Goal: Task Accomplishment & Management: Use online tool/utility

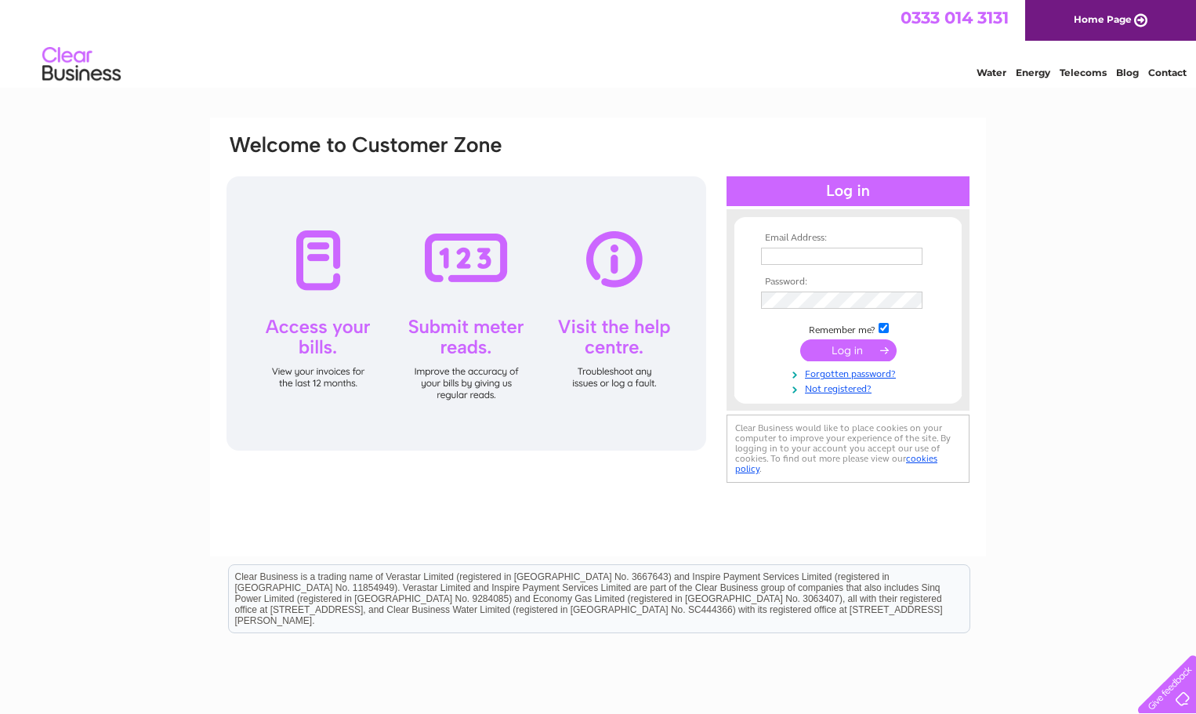
type input "welcome@anamcara.org"
click at [495, 331] on div at bounding box center [466, 313] width 480 height 274
click at [845, 348] on input "submit" at bounding box center [848, 350] width 96 height 22
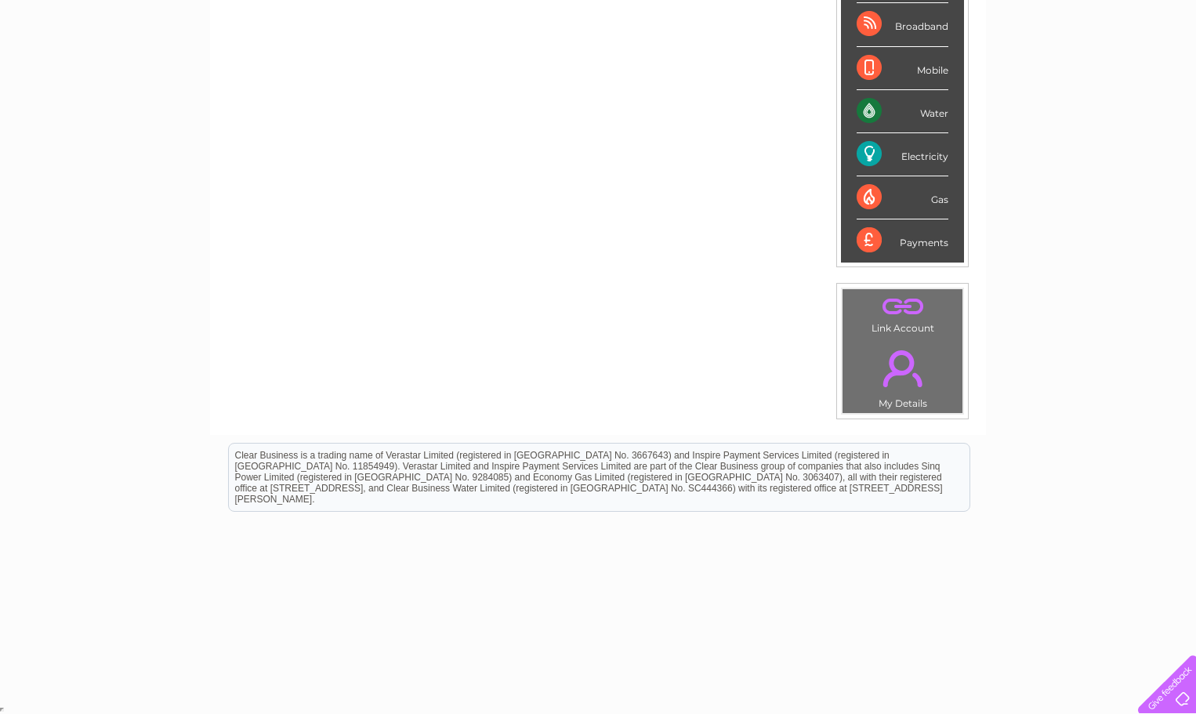
scroll to position [296, 0]
click at [863, 151] on div "Electricity" at bounding box center [902, 153] width 92 height 43
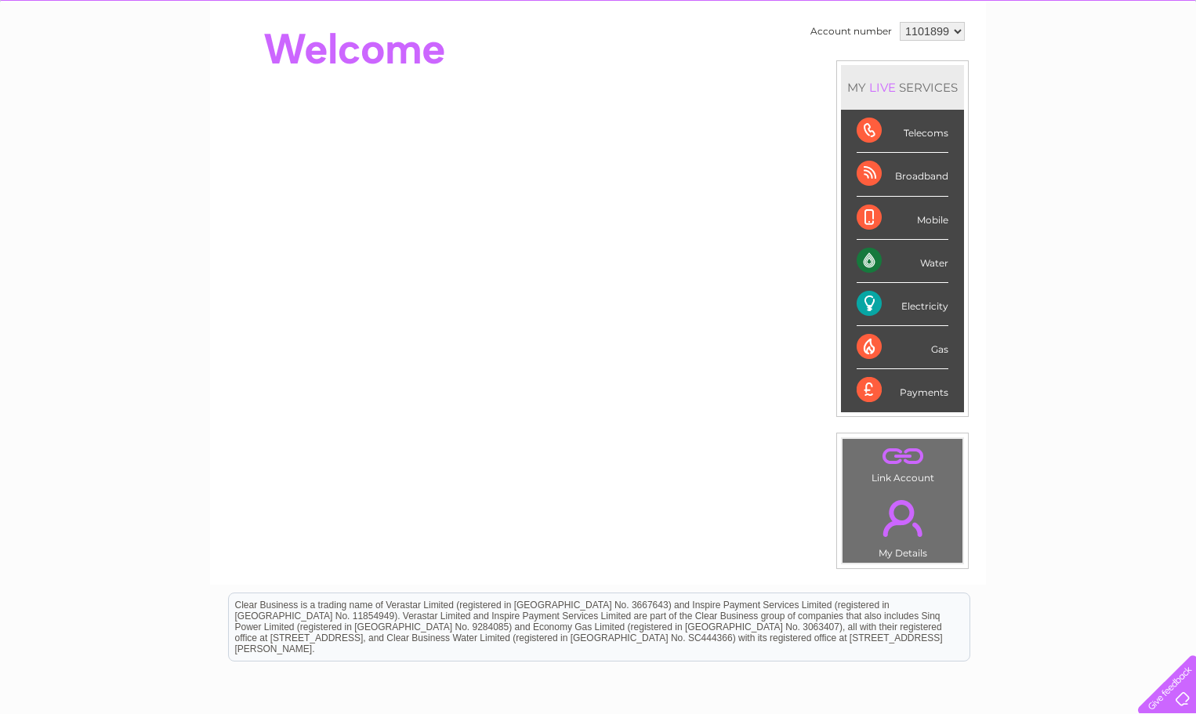
scroll to position [139, 0]
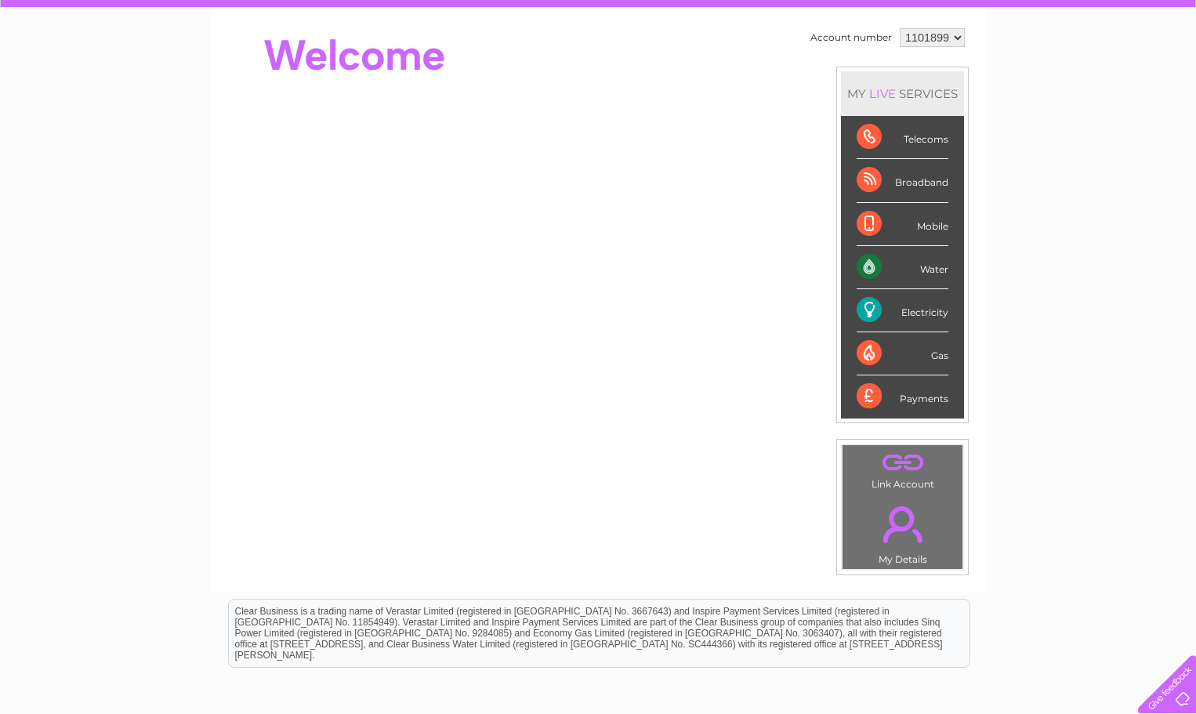
click at [871, 305] on div "Electricity" at bounding box center [902, 310] width 92 height 43
click at [867, 303] on div "Electricity" at bounding box center [902, 310] width 92 height 43
click at [866, 302] on div "Electricity" at bounding box center [902, 310] width 92 height 43
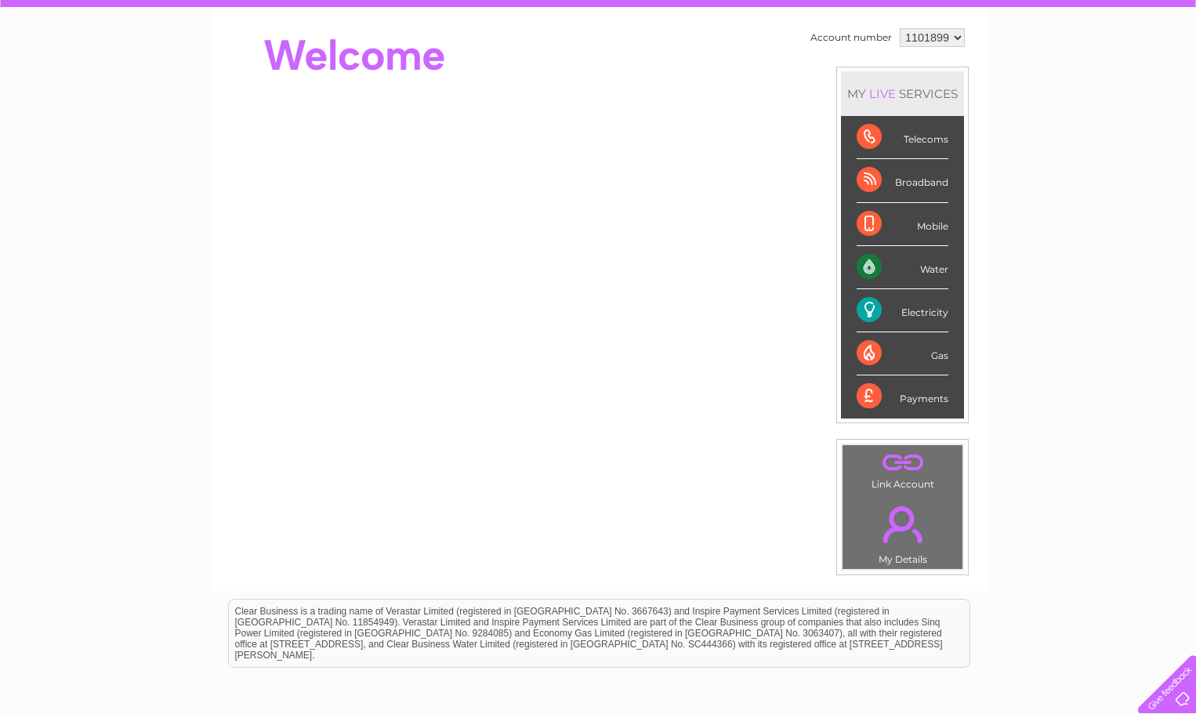
click at [866, 302] on div "Electricity" at bounding box center [902, 310] width 92 height 43
click at [868, 309] on div "Electricity" at bounding box center [902, 310] width 92 height 43
click at [877, 308] on div "Electricity" at bounding box center [902, 310] width 92 height 43
click at [863, 392] on div "Payments" at bounding box center [902, 396] width 92 height 42
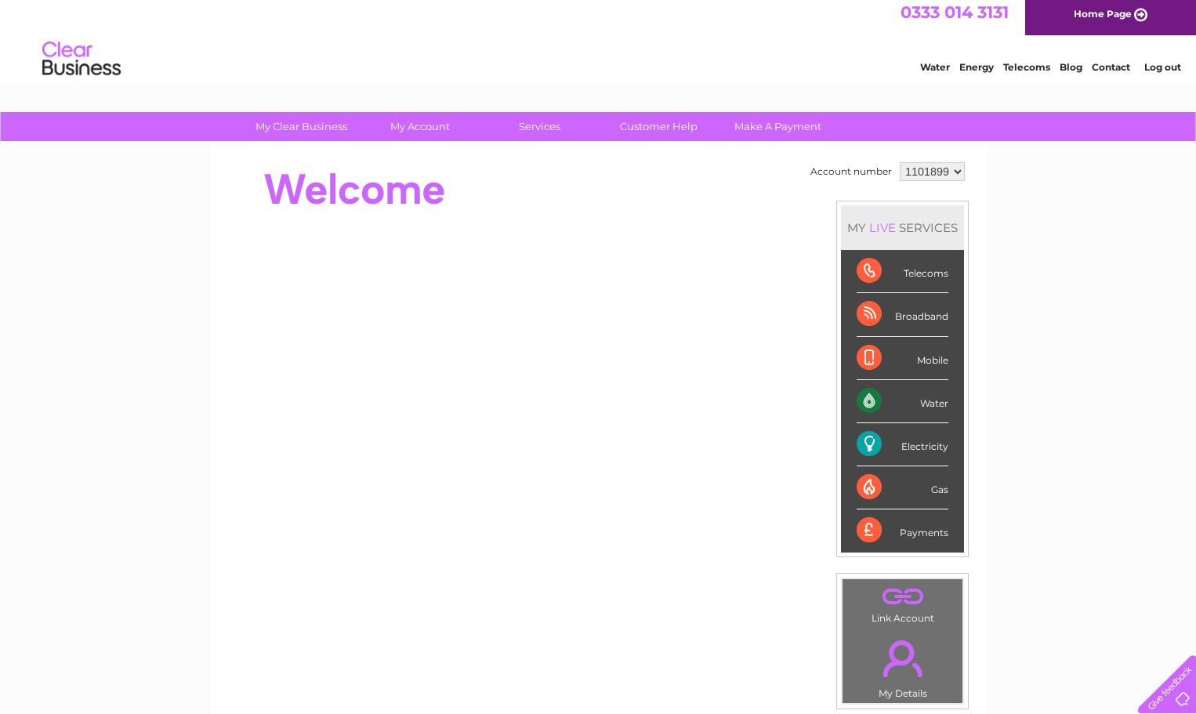
scroll to position [0, 0]
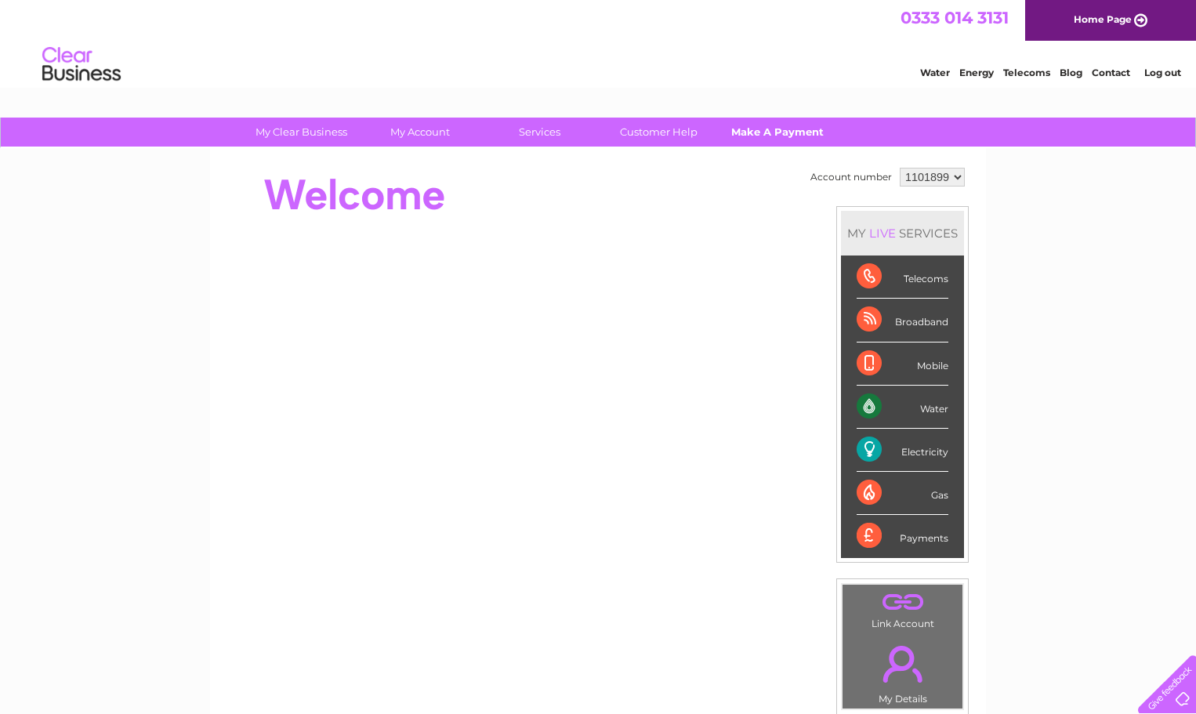
click at [797, 131] on link "Make A Payment" at bounding box center [777, 132] width 129 height 29
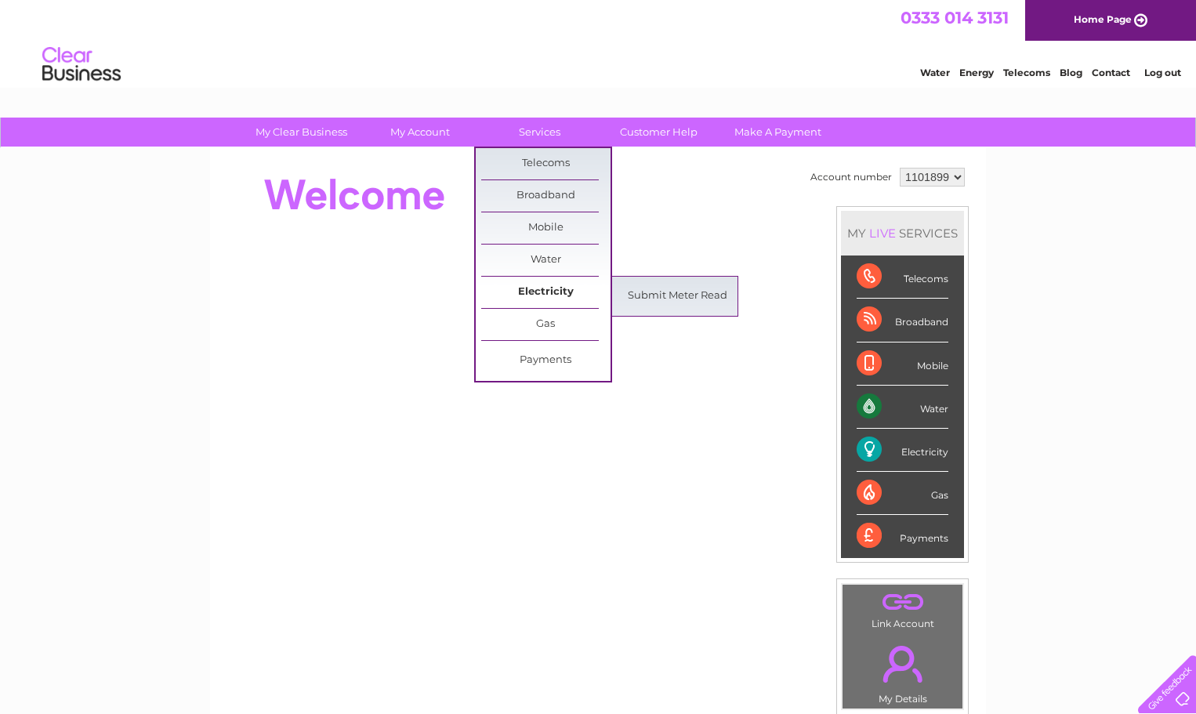
click at [525, 289] on link "Electricity" at bounding box center [545, 292] width 129 height 31
click at [679, 296] on link "Submit Meter Read" at bounding box center [677, 296] width 129 height 31
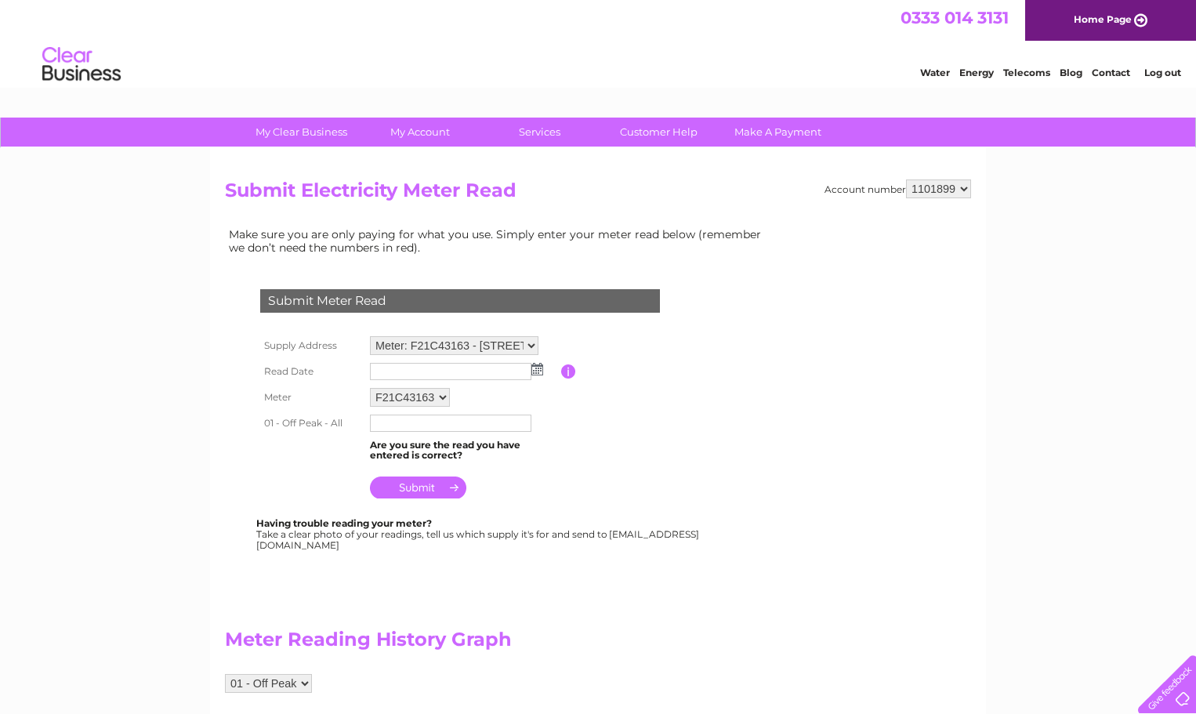
click at [530, 345] on select "Meter: F21C43163 - Cottage 1 , 18 Upper Leachkin, Leachkin Hill Road , Invernes…" at bounding box center [454, 345] width 168 height 19
click at [370, 336] on select "Meter: F21C43163 - Cottage 1 , 18 Upper Leachkin, Leachkin Hill Road , Invernes…" at bounding box center [454, 346] width 168 height 20
click at [538, 372] on img at bounding box center [537, 370] width 12 height 13
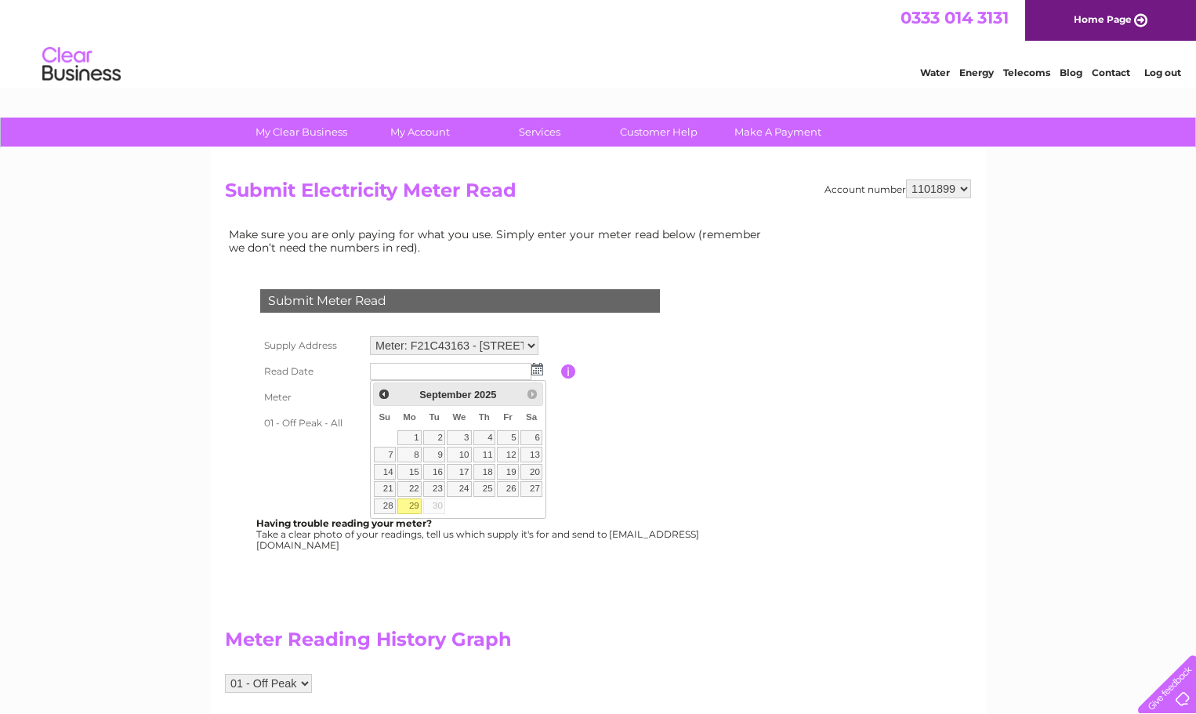
click at [414, 503] on link "29" at bounding box center [409, 506] width 24 height 16
type input "2025/09/29"
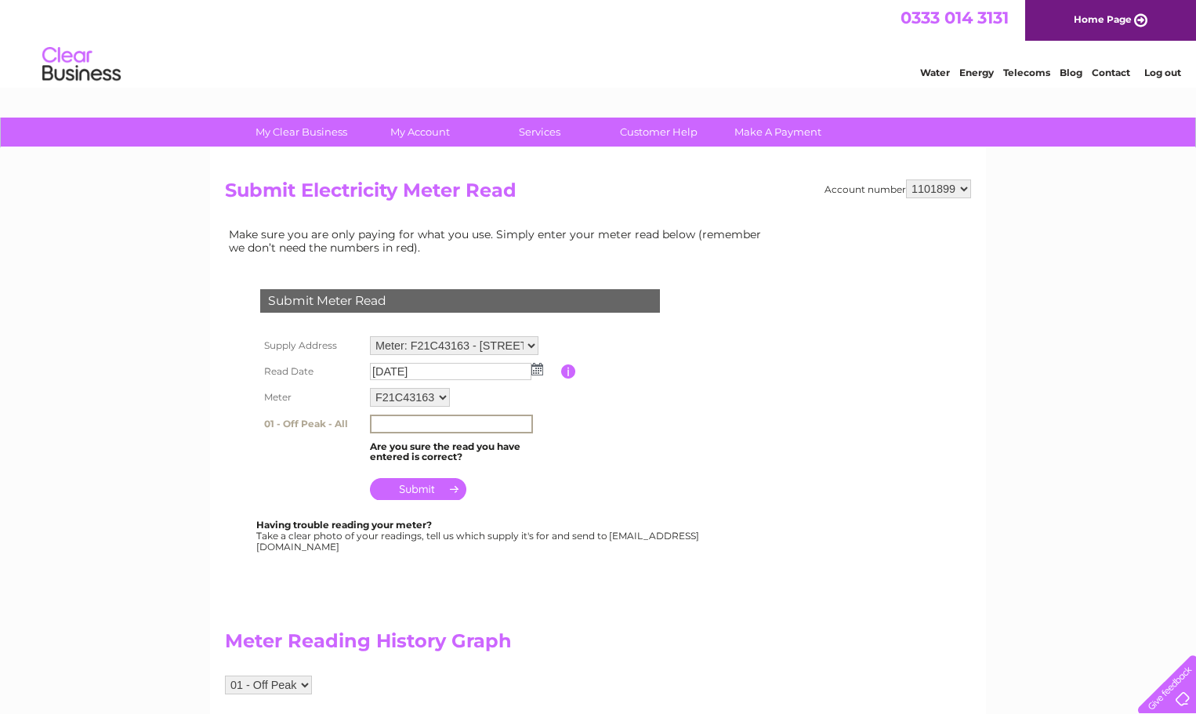
click at [398, 424] on input "text" at bounding box center [451, 423] width 163 height 19
type input "80576"
click at [414, 487] on input "submit" at bounding box center [418, 487] width 96 height 22
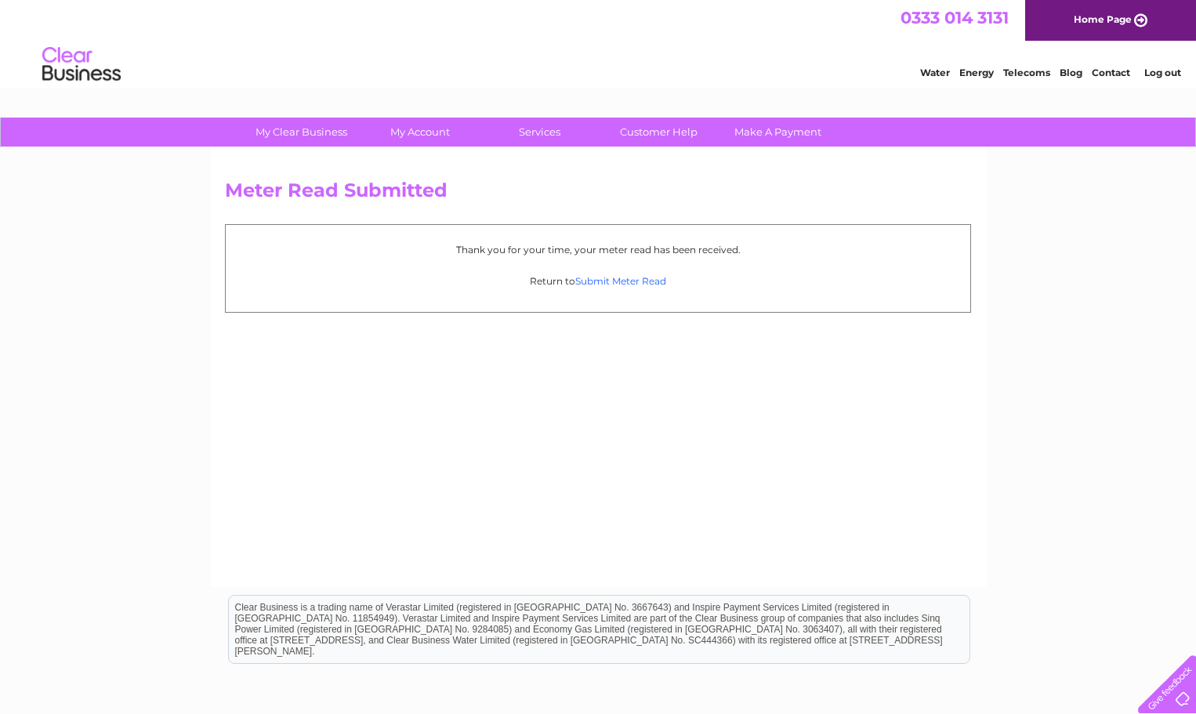
click at [637, 283] on link "Submit Meter Read" at bounding box center [620, 281] width 91 height 12
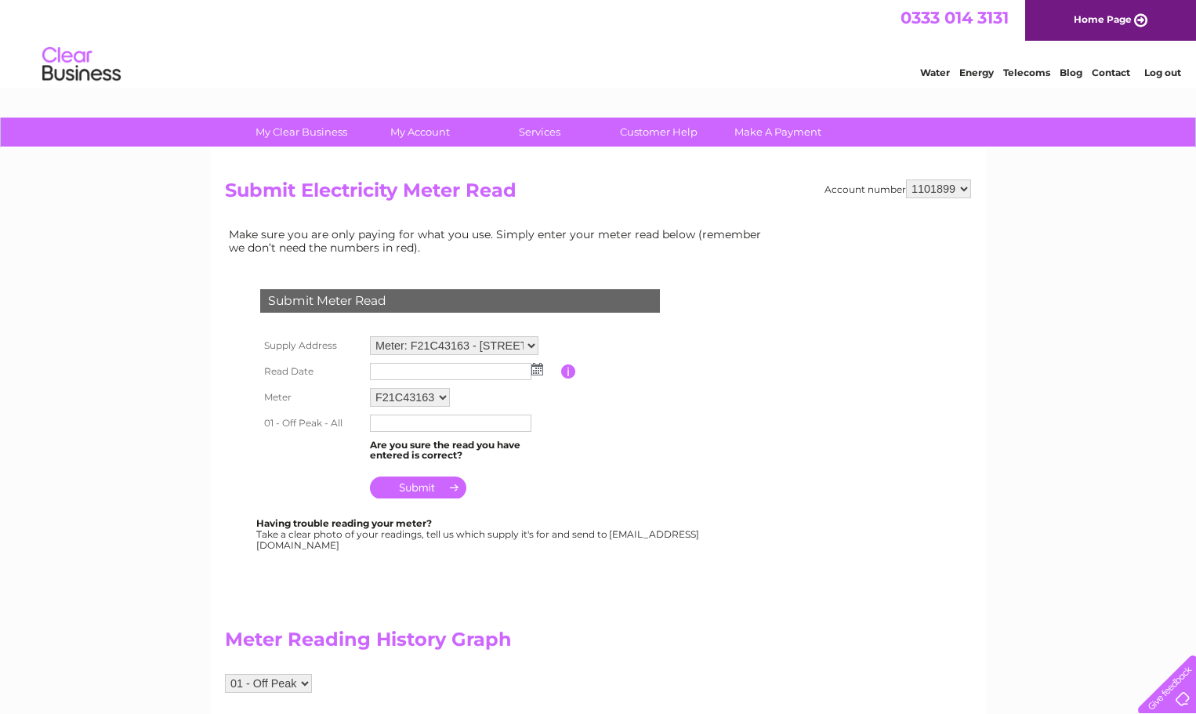
click at [529, 348] on select "Meter: F21C43163 - Cottage 1 , 18 Upper Leachkin, Leachkin Hill Road , Invernes…" at bounding box center [454, 345] width 168 height 19
select select "132155"
click at [370, 336] on select "Meter: F21C43163 - Cottage 1 , 18 Upper Leachkin, Leachkin Hill Road , Invernes…" at bounding box center [454, 346] width 168 height 20
click at [535, 371] on img at bounding box center [537, 369] width 12 height 13
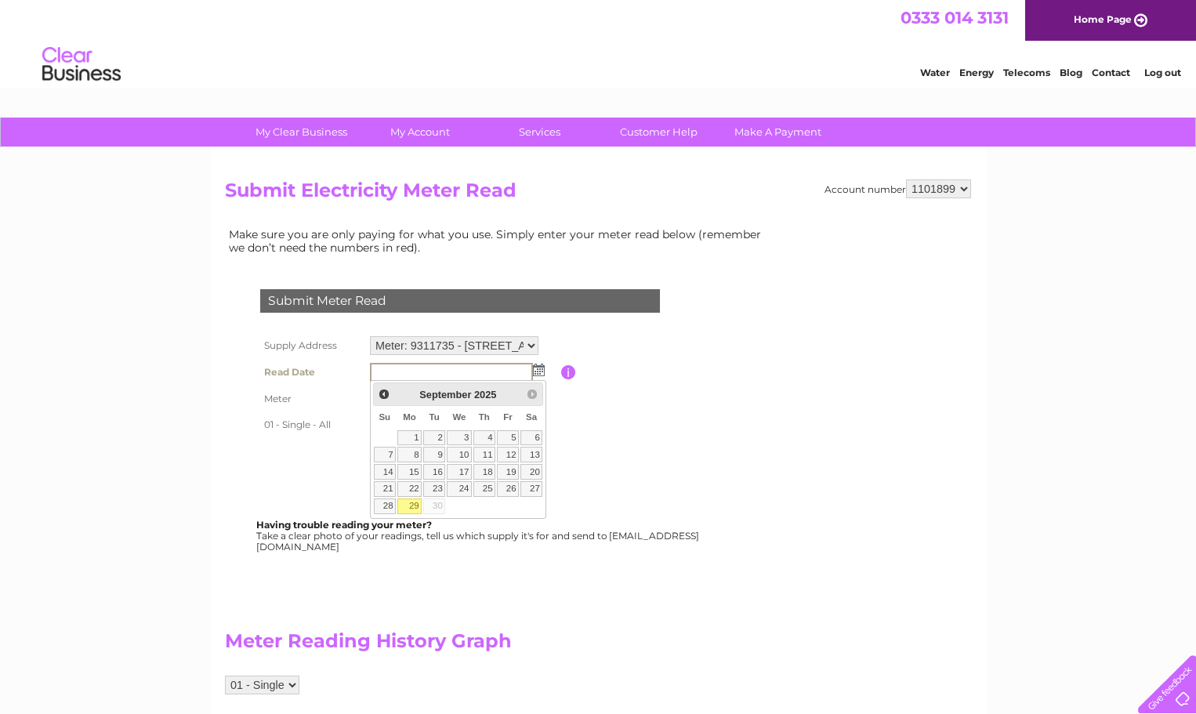
click at [411, 504] on link "29" at bounding box center [409, 506] width 24 height 16
type input "2025/09/29"
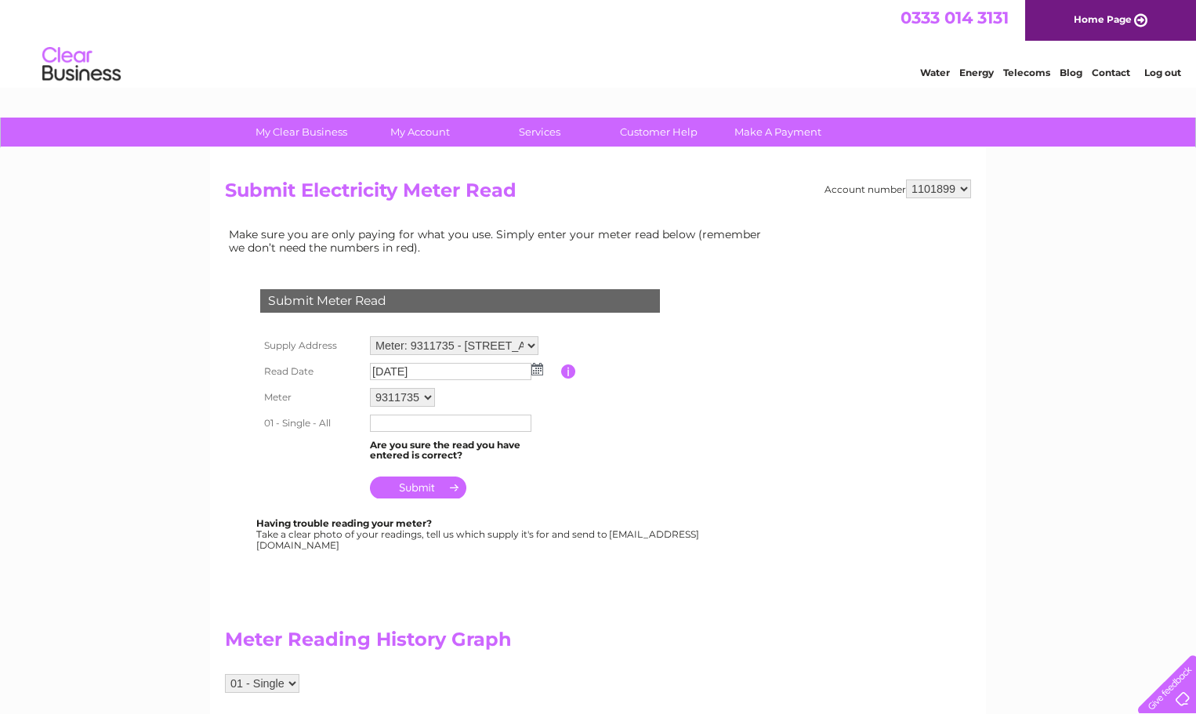
click at [414, 422] on input "text" at bounding box center [450, 422] width 161 height 17
type input "38671"
click at [422, 484] on input "submit" at bounding box center [418, 489] width 96 height 22
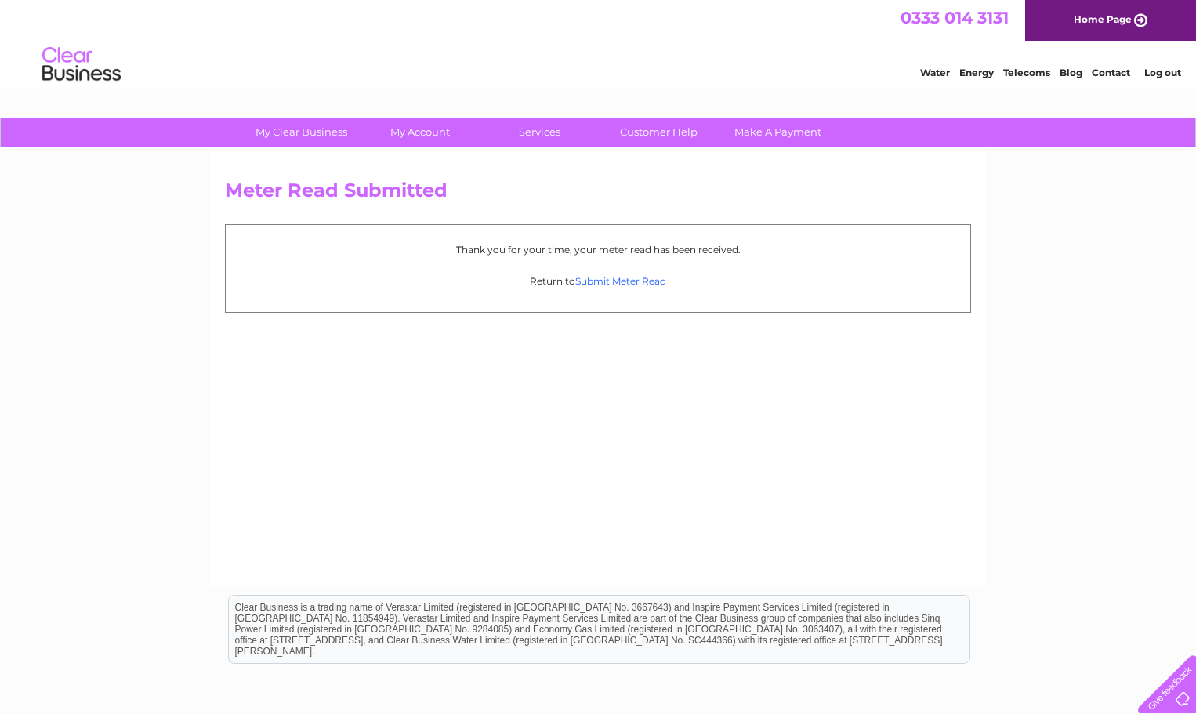
click at [624, 281] on link "Submit Meter Read" at bounding box center [620, 281] width 91 height 12
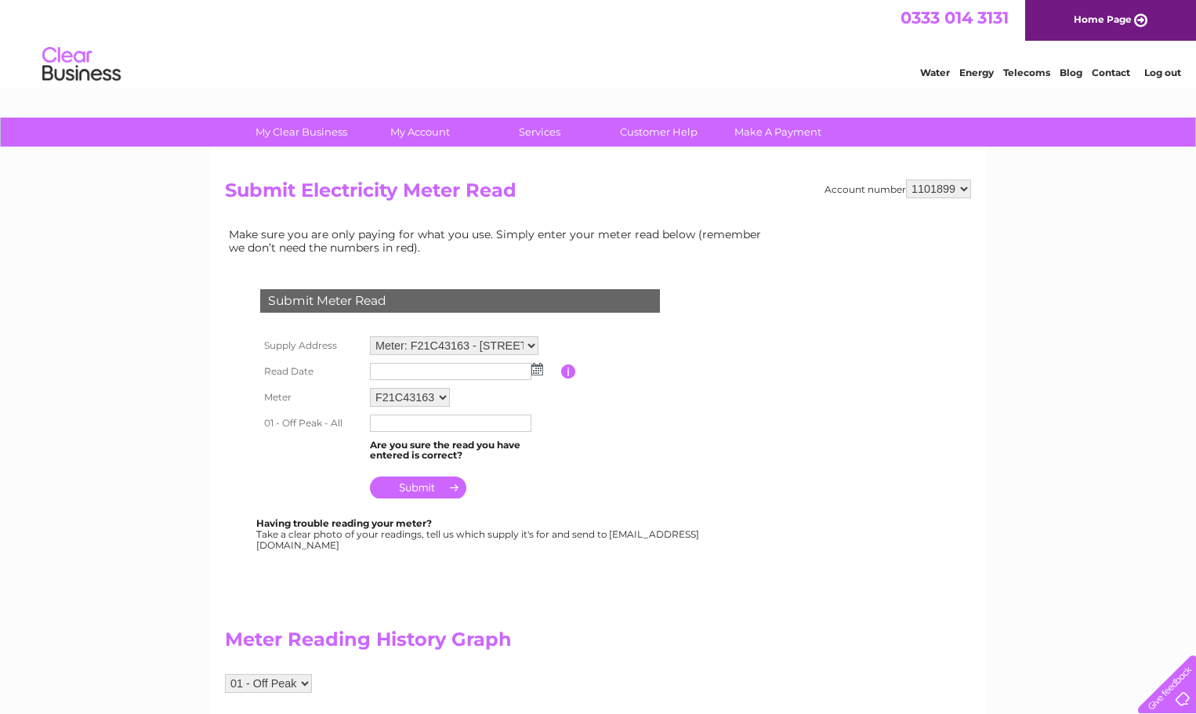
click at [533, 345] on select "Meter: F21C43163 - Cottage 1 , 18 Upper Leachkin, Leachkin Hill Road , Invernes…" at bounding box center [454, 345] width 168 height 19
select select "132157"
click at [370, 336] on select "Meter: F21C43163 - Cottage 1 , 18 Upper Leachkin, Leachkin Hill Road , Invernes…" at bounding box center [454, 346] width 168 height 20
click at [538, 369] on img at bounding box center [537, 369] width 12 height 13
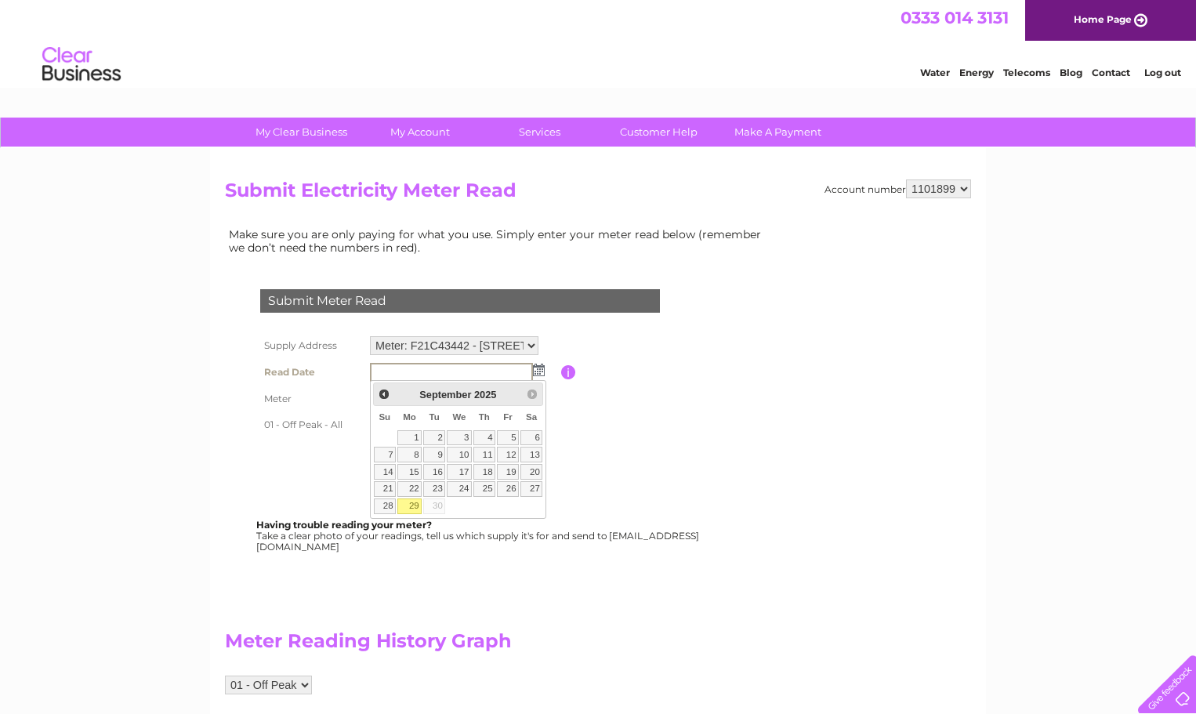
click at [413, 500] on link "29" at bounding box center [409, 506] width 24 height 16
type input "[DATE]"
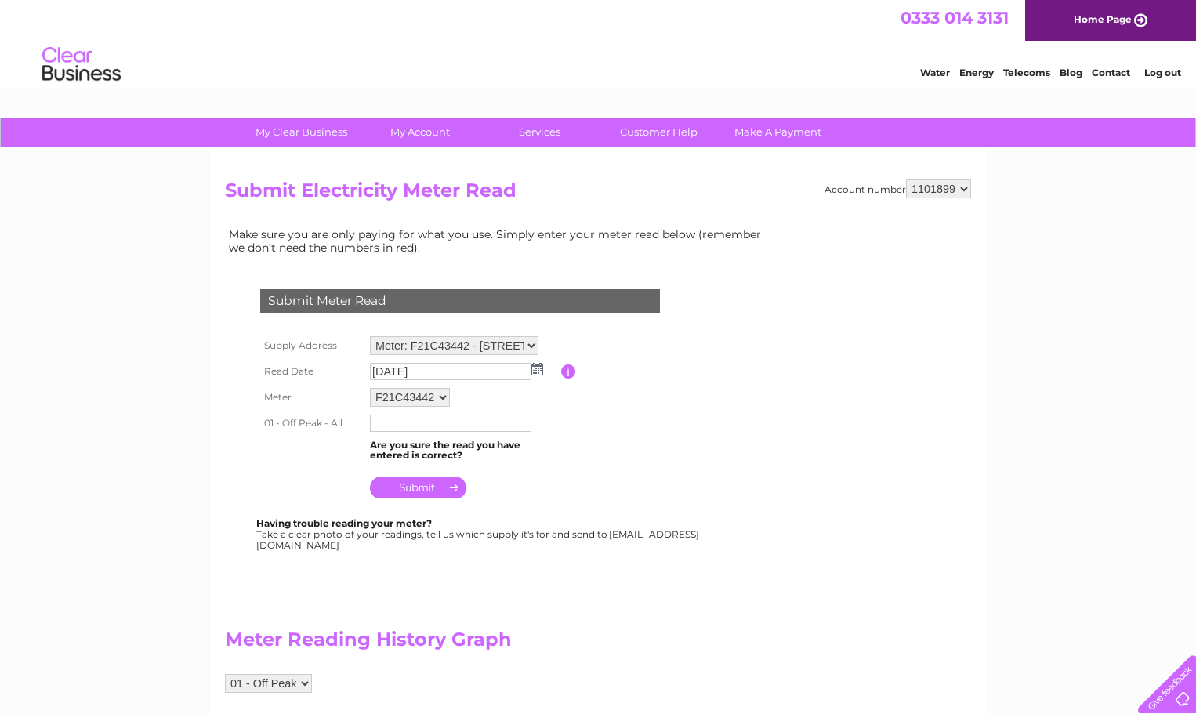
click at [376, 424] on input "text" at bounding box center [450, 422] width 161 height 17
type input "76439"
click at [415, 486] on input "submit" at bounding box center [418, 487] width 96 height 22
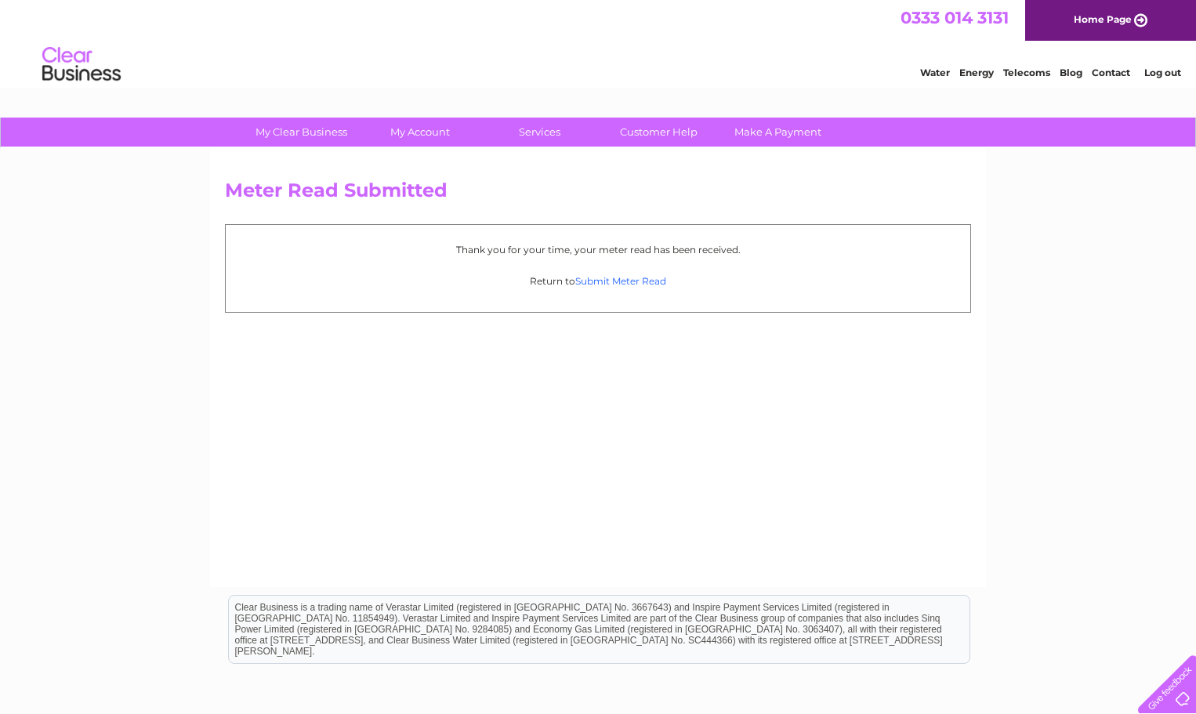
click at [628, 281] on link "Submit Meter Read" at bounding box center [620, 281] width 91 height 12
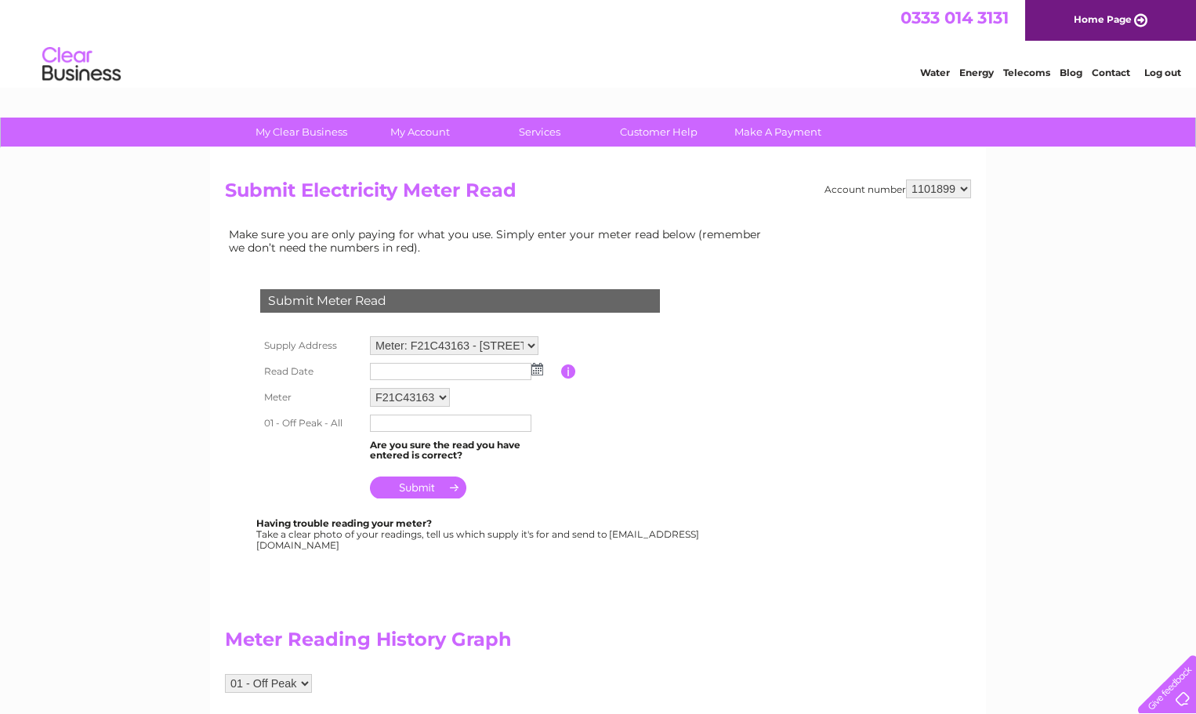
click at [536, 346] on select "Meter: F21C43163 - Cottage [STREET_ADDRESS] Meter: 9311735 - Cottage [STREET_AD…" at bounding box center [454, 345] width 168 height 19
select select "132158"
click at [370, 336] on select "Meter: F21C43163 - Cottage [STREET_ADDRESS] Meter: 9311735 - Cottage [STREET_AD…" at bounding box center [454, 346] width 168 height 20
click at [536, 369] on img at bounding box center [537, 369] width 12 height 13
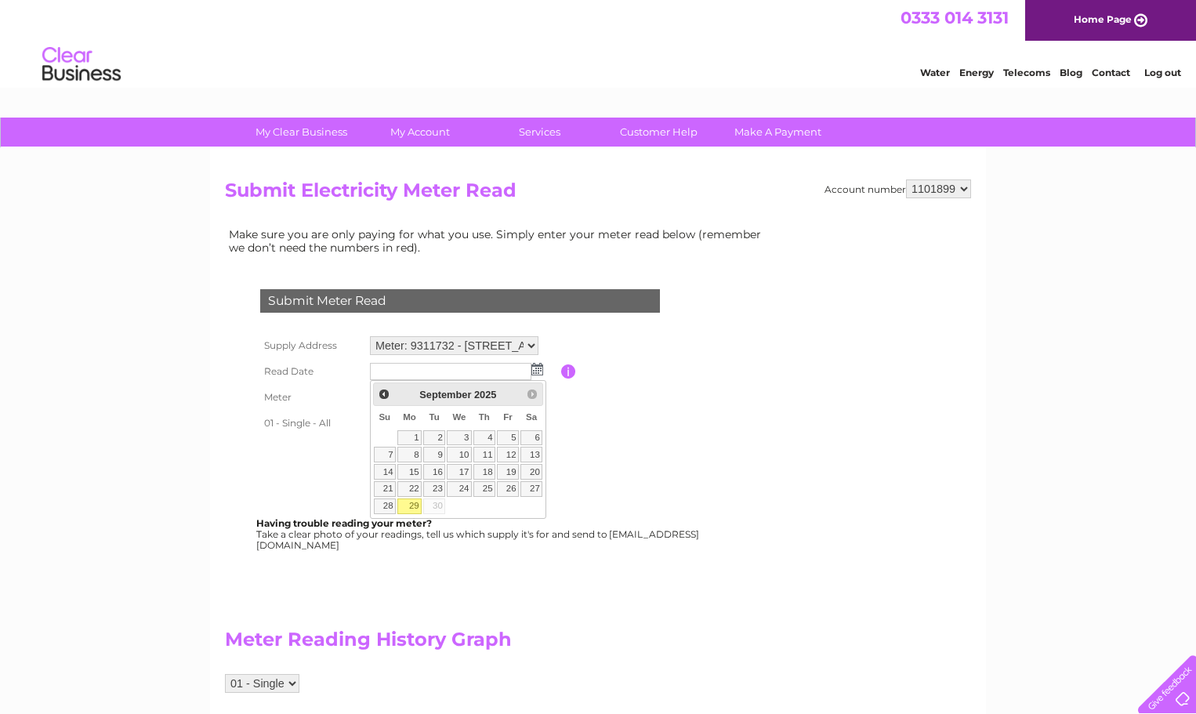
click at [414, 504] on link "29" at bounding box center [409, 506] width 24 height 16
type input "2025/09/29"
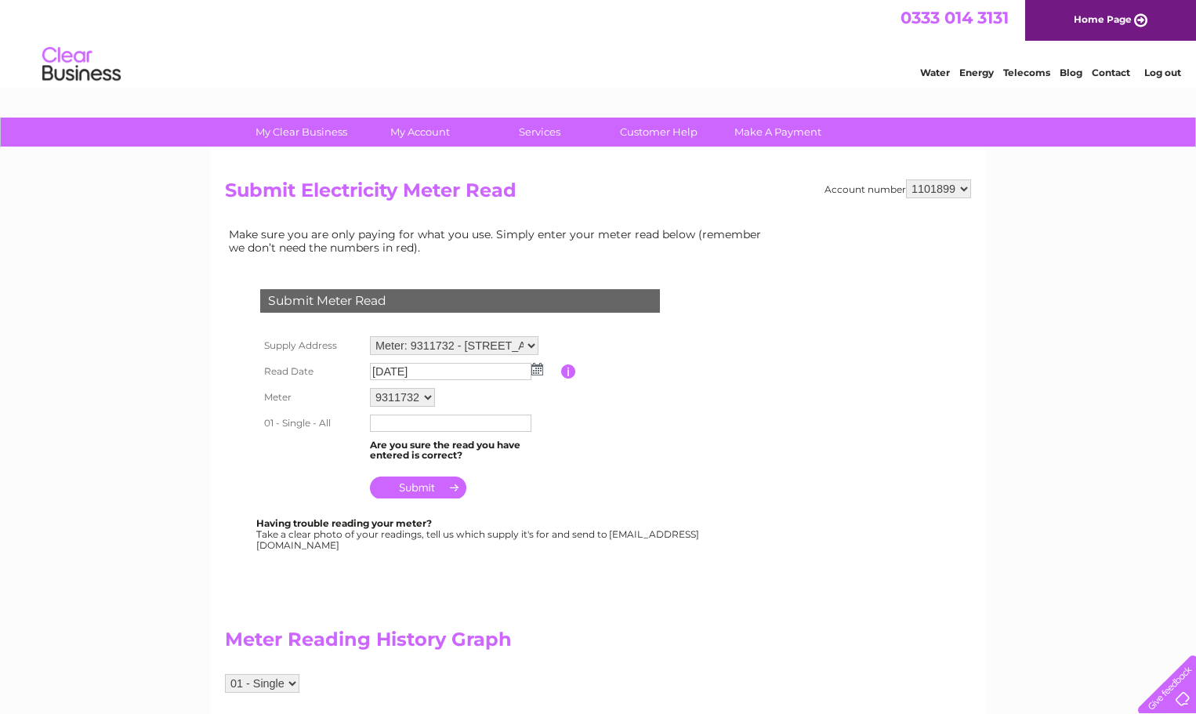
click at [418, 424] on input "text" at bounding box center [450, 422] width 161 height 17
type input "57365"
click at [422, 485] on input "submit" at bounding box center [418, 489] width 96 height 22
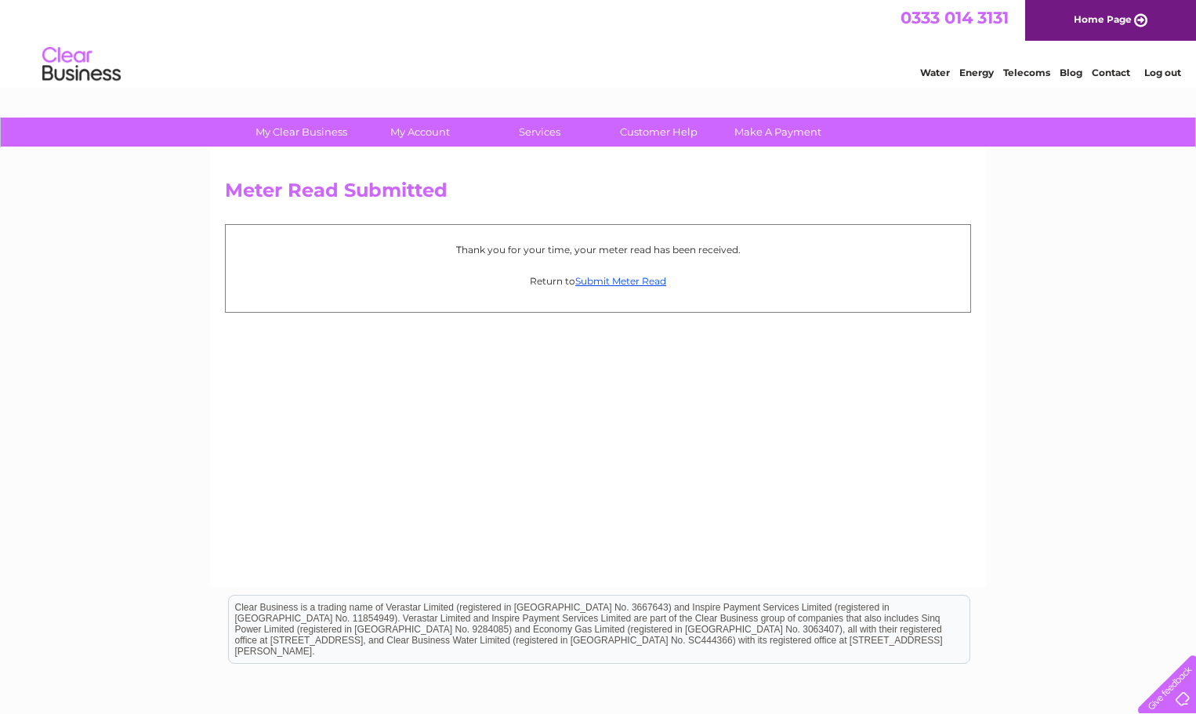
click at [1162, 68] on link "Log out" at bounding box center [1162, 73] width 37 height 12
